Goal: Navigation & Orientation: Understand site structure

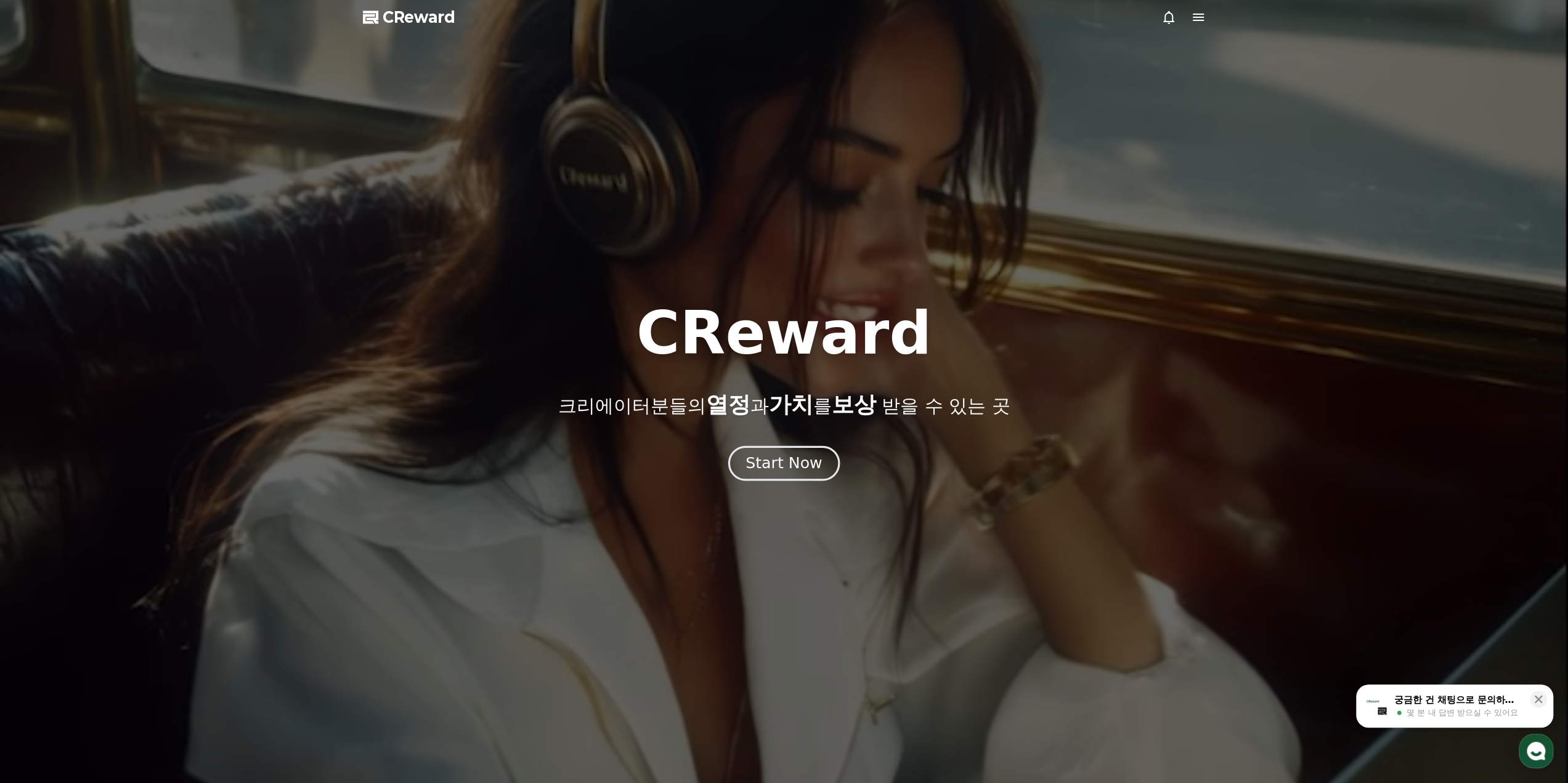
click at [736, 465] on button "Start Now" at bounding box center [784, 462] width 112 height 35
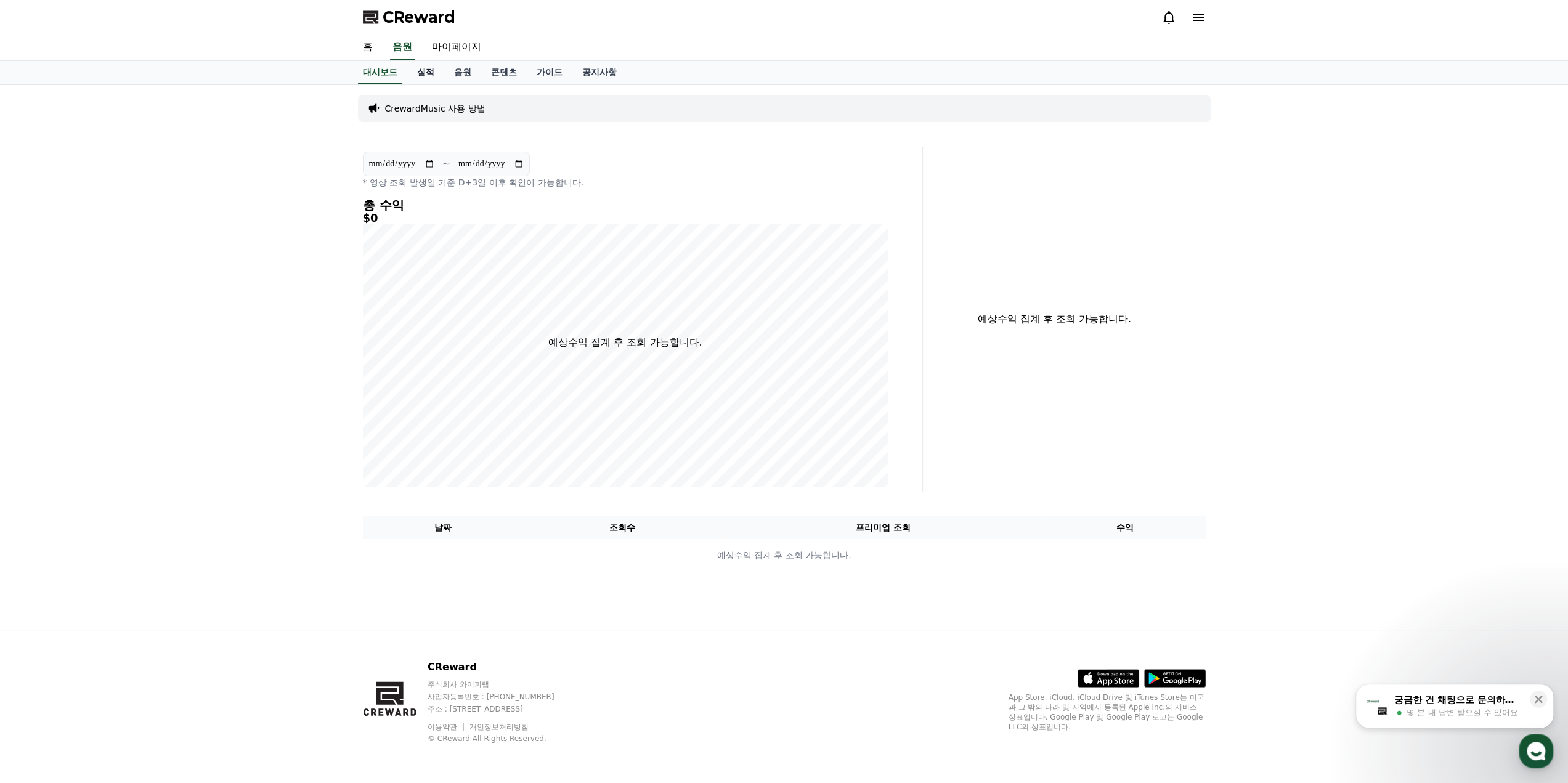
click at [421, 69] on link "실적" at bounding box center [426, 73] width 37 height 23
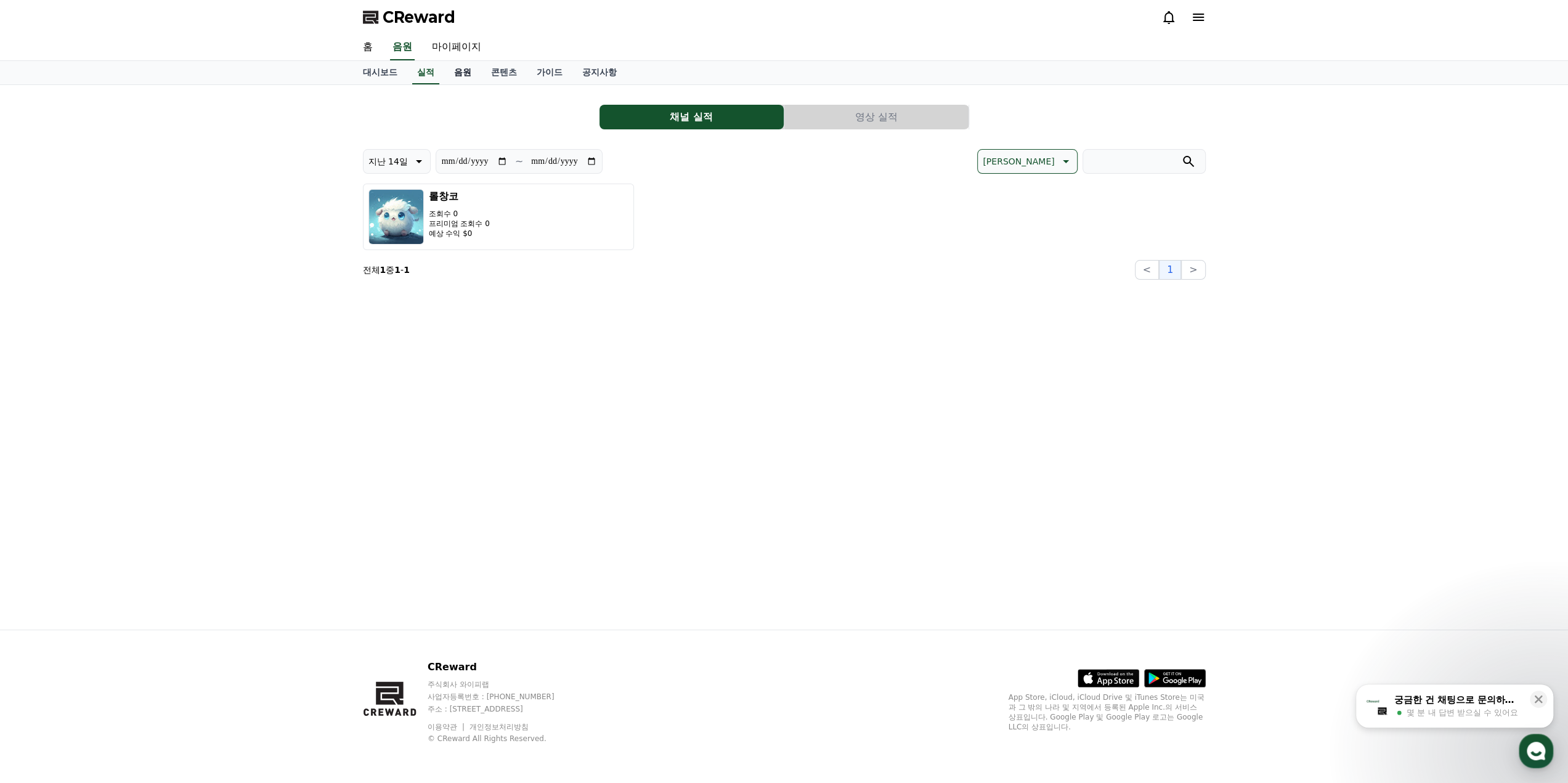
click at [470, 71] on link "음원" at bounding box center [462, 73] width 37 height 23
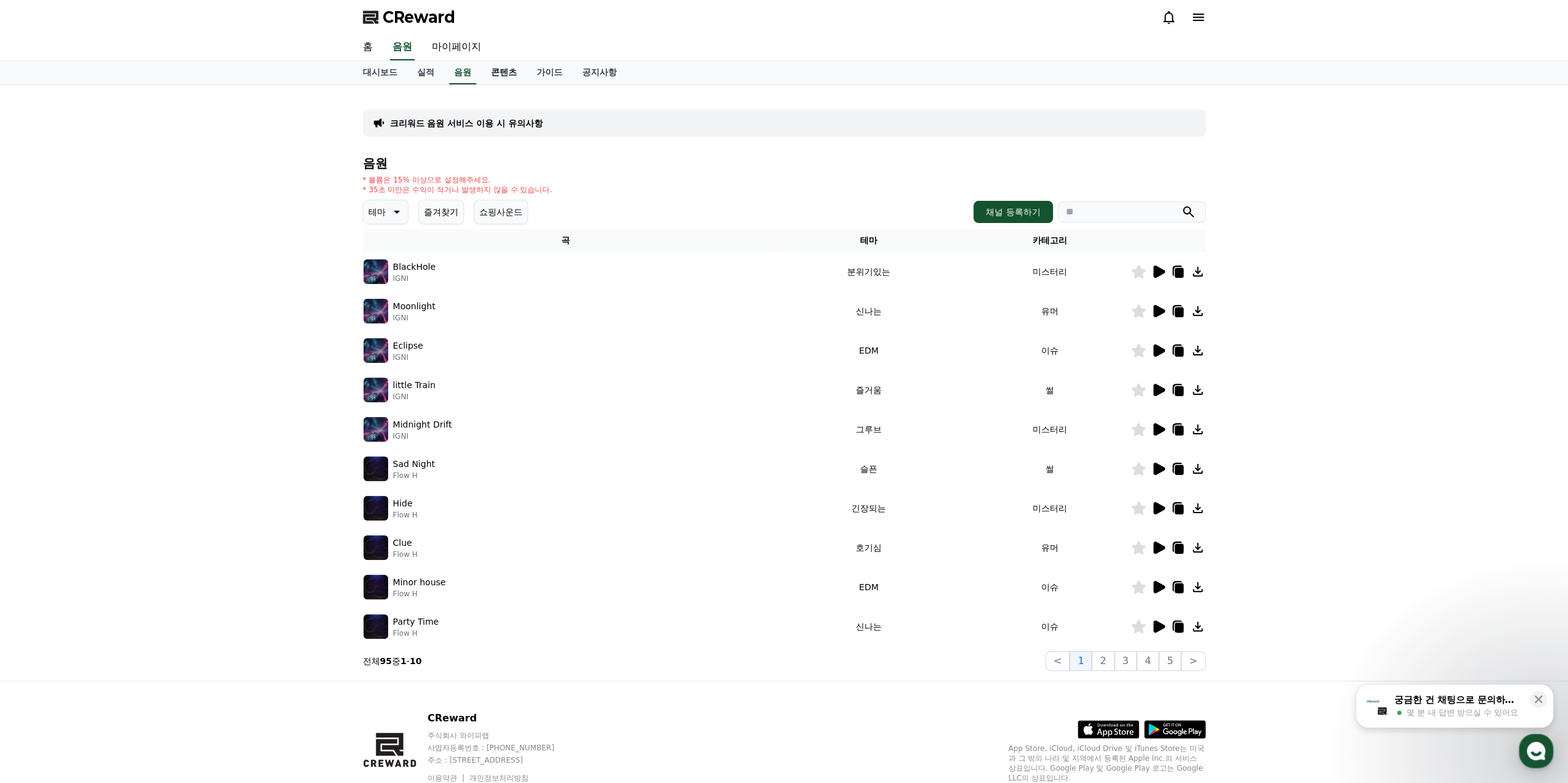
click at [503, 68] on link "콘텐츠" at bounding box center [504, 73] width 46 height 23
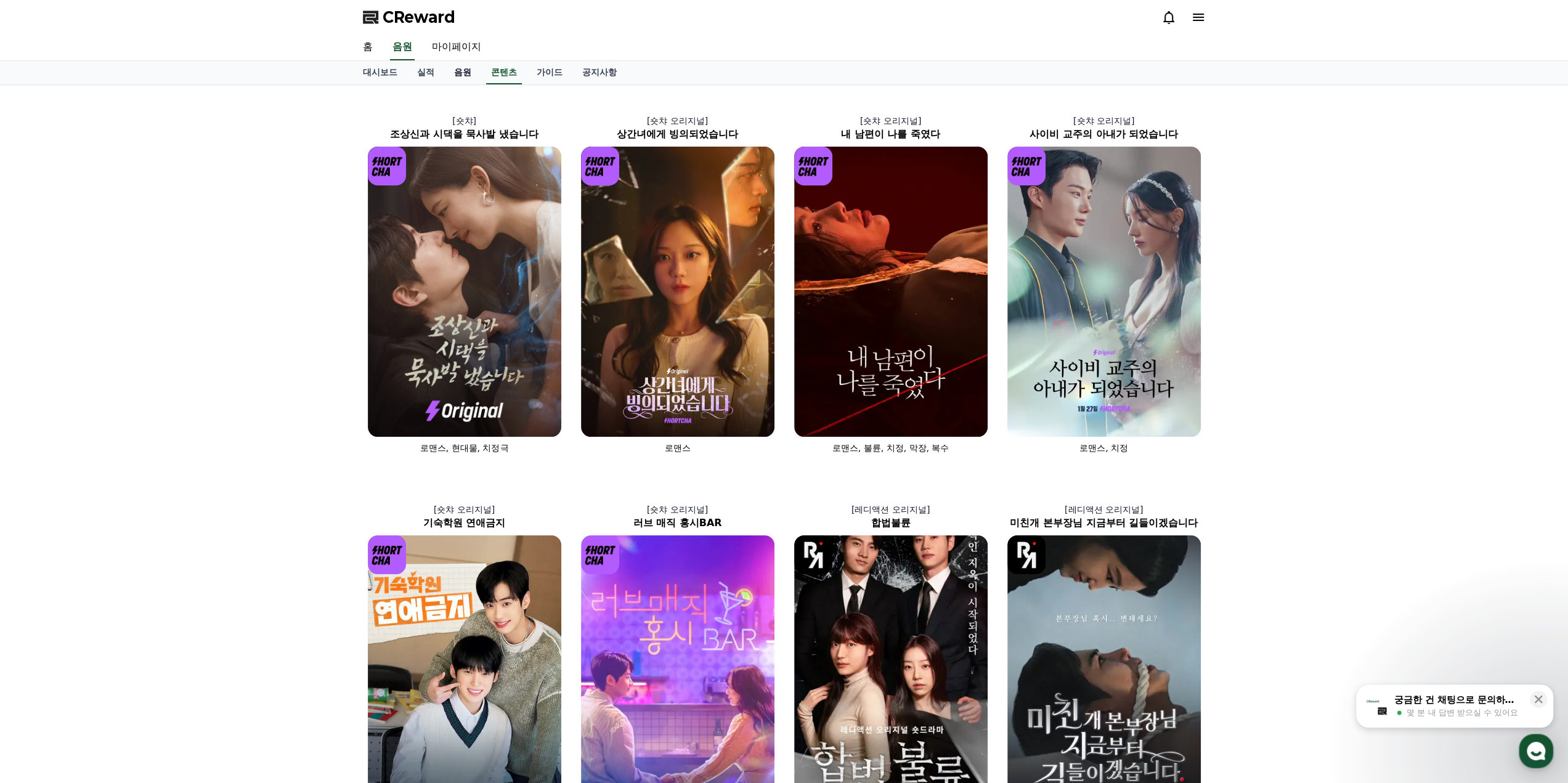
click at [466, 65] on link "음원" at bounding box center [462, 73] width 37 height 23
